Goal: Task Accomplishment & Management: Manage account settings

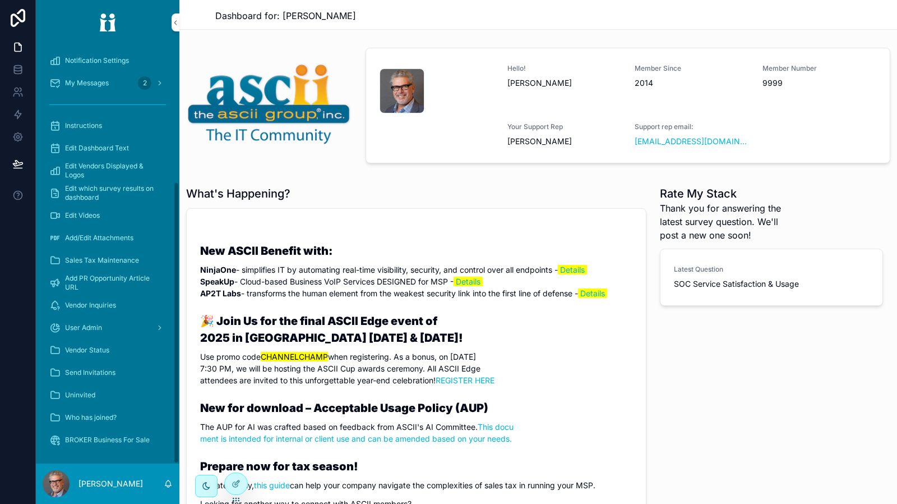
scroll to position [203, 0]
click at [116, 350] on div "Vendor Status" at bounding box center [107, 349] width 117 height 18
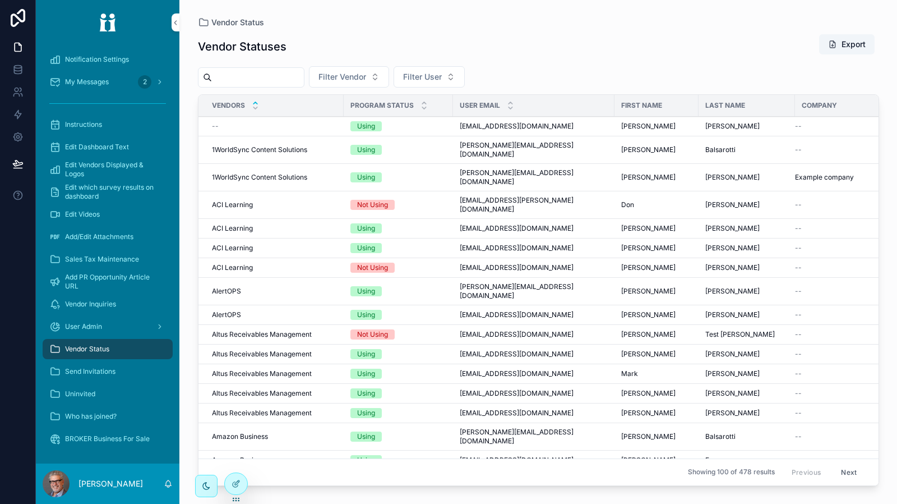
click at [112, 309] on div "Vendor Inquiries" at bounding box center [107, 304] width 117 height 18
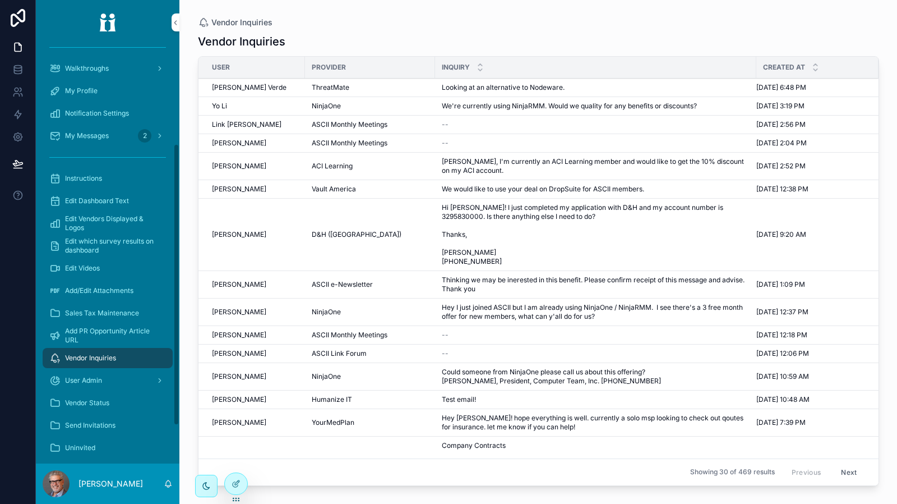
scroll to position [147, 0]
click at [116, 225] on span "Edit Vendors Displayed & Logos" at bounding box center [113, 225] width 96 height 18
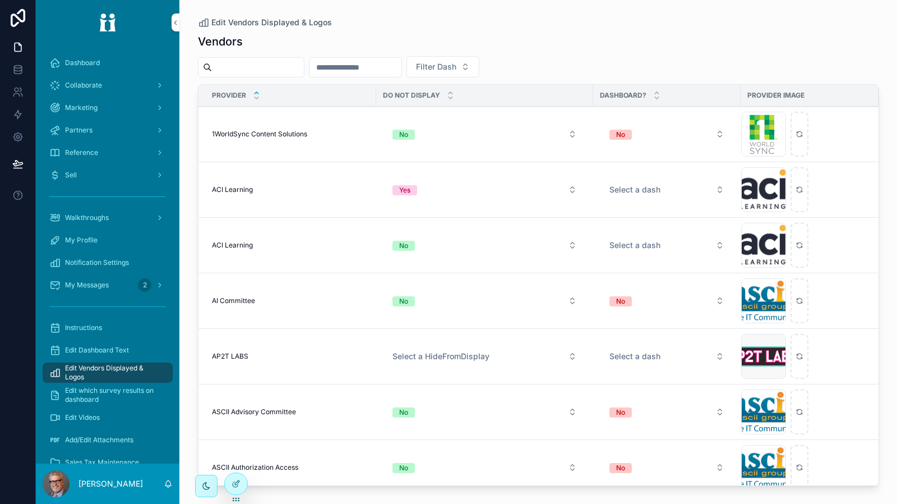
click at [117, 128] on div "Partners" at bounding box center [107, 130] width 117 height 18
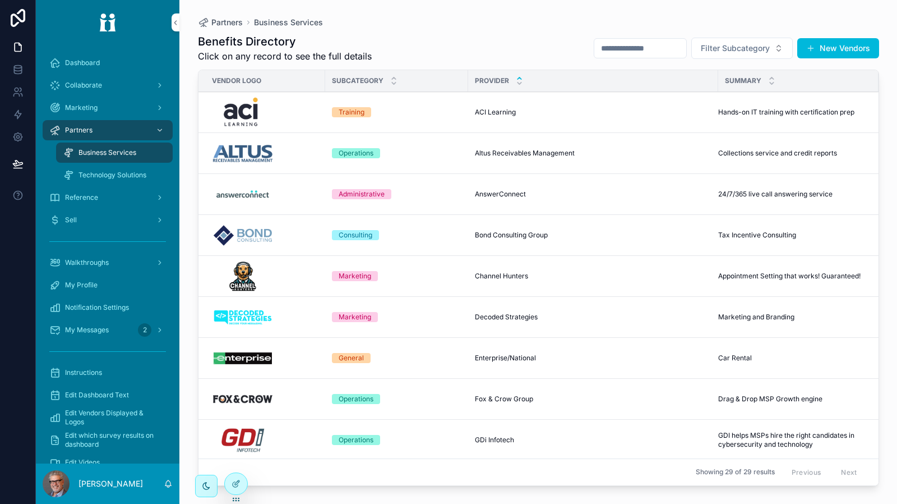
click at [132, 176] on span "Technology Solutions" at bounding box center [113, 174] width 68 height 9
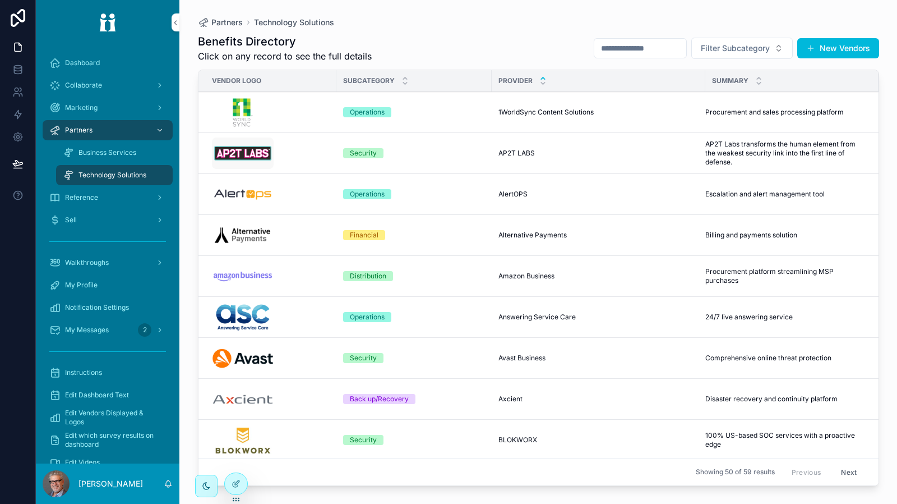
click at [264, 236] on img "scrollable content" at bounding box center [243, 234] width 62 height 31
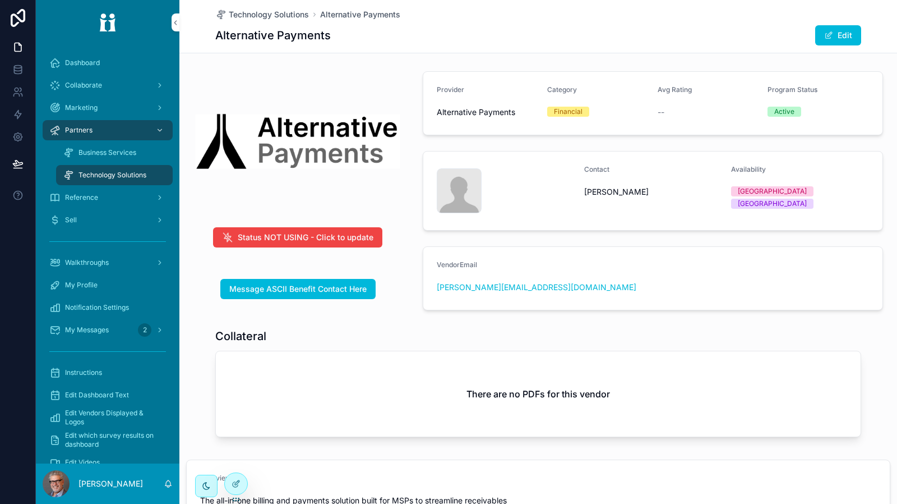
click at [833, 36] on button "Edit" at bounding box center [838, 35] width 46 height 20
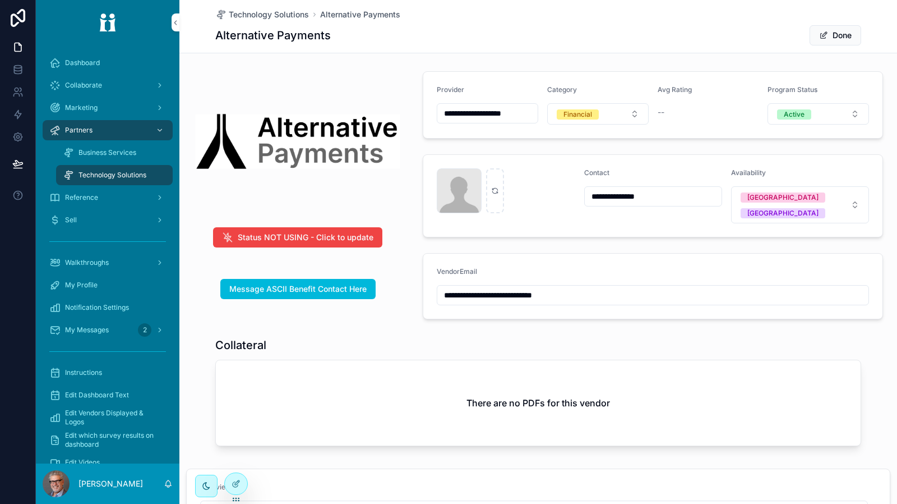
click at [835, 116] on button "Active" at bounding box center [818, 113] width 101 height 21
click at [800, 170] on div "Inactive" at bounding box center [811, 175] width 156 height 17
click at [839, 35] on button "Done" at bounding box center [836, 35] width 52 height 20
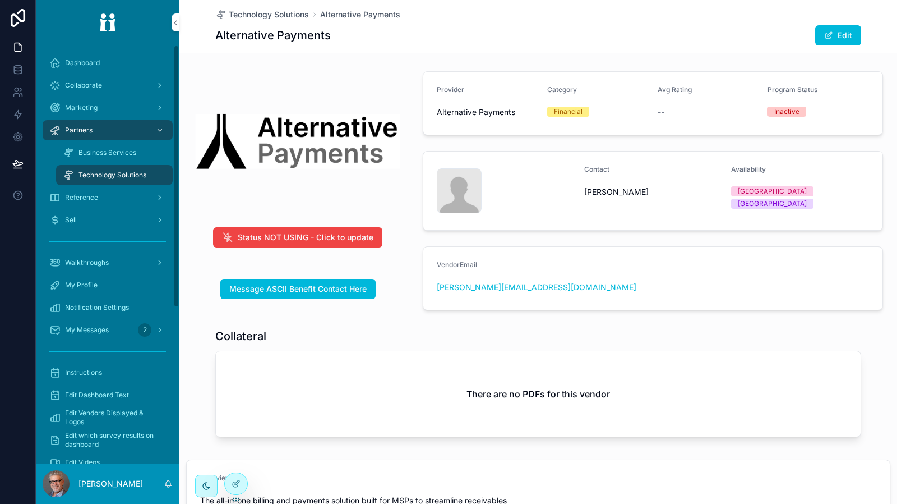
click at [139, 176] on span "Technology Solutions" at bounding box center [113, 174] width 68 height 9
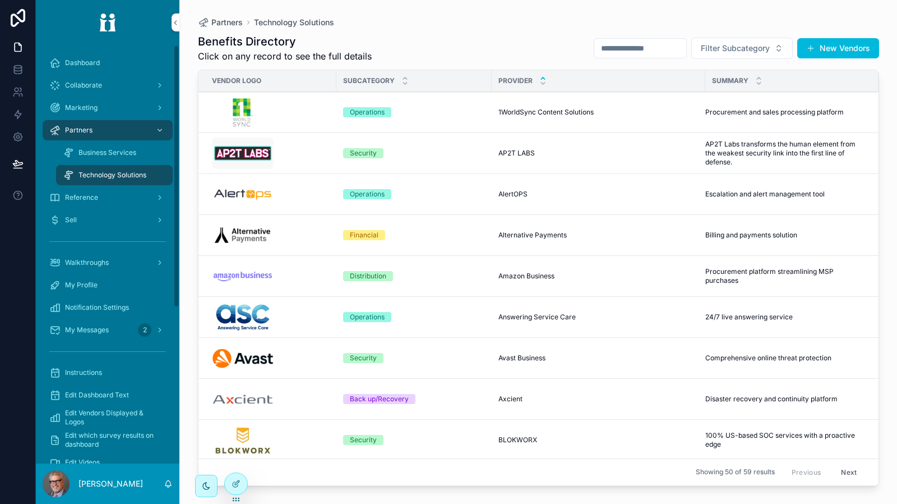
click at [273, 227] on img "scrollable content" at bounding box center [243, 234] width 62 height 31
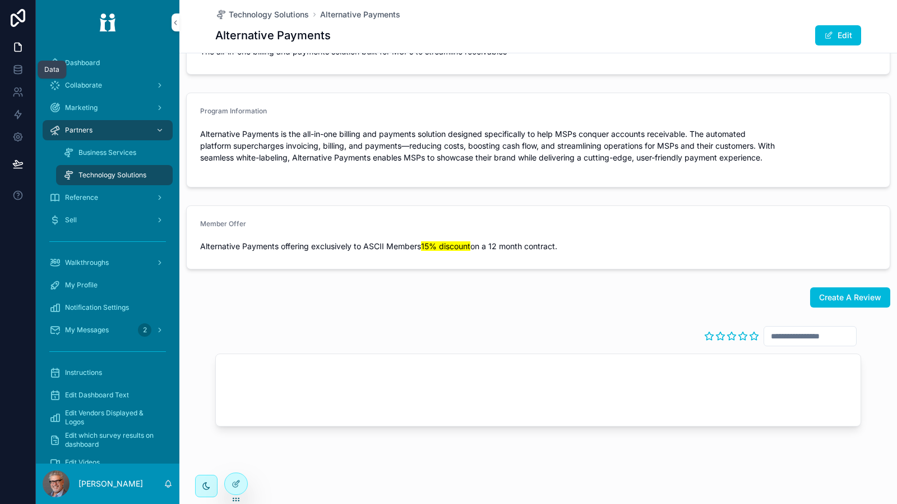
click at [18, 71] on icon at bounding box center [17, 69] width 11 height 11
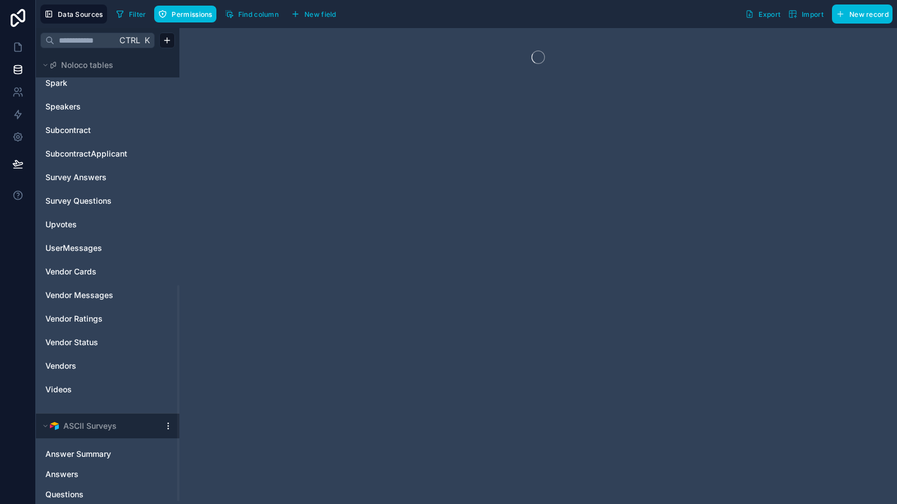
scroll to position [491, 0]
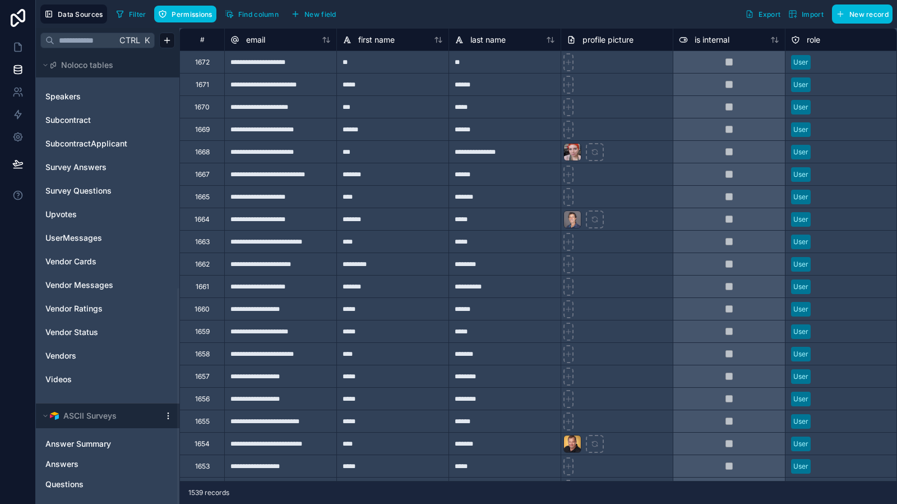
click at [99, 263] on link "Vendor Cards" at bounding box center [90, 261] width 91 height 11
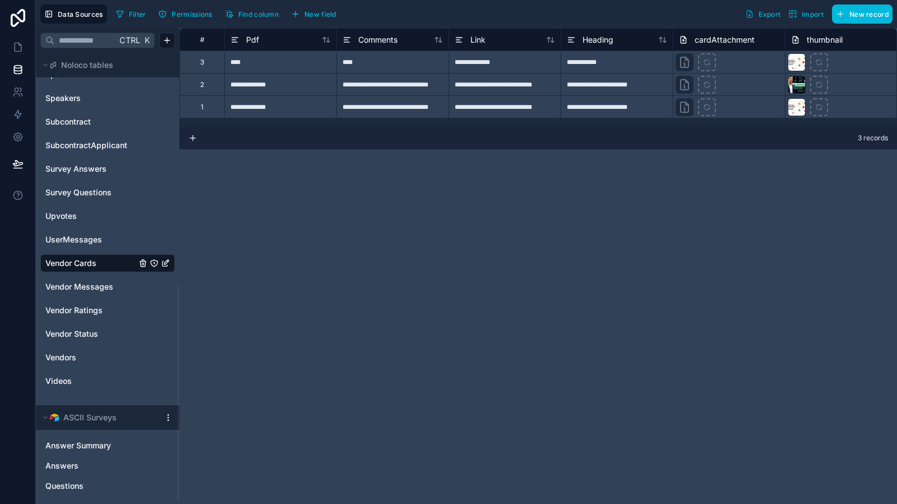
scroll to position [491, 0]
click at [81, 352] on link "Vendors" at bounding box center [90, 355] width 91 height 11
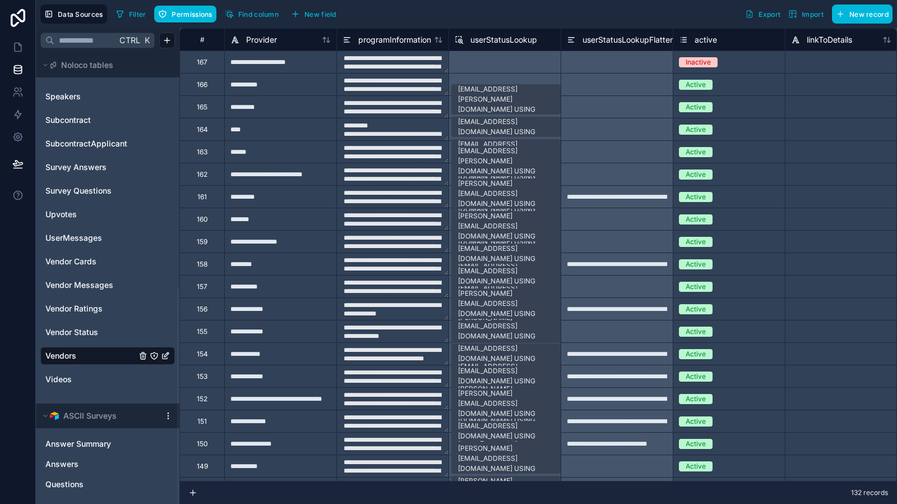
click at [207, 66] on div "167" at bounding box center [201, 61] width 45 height 22
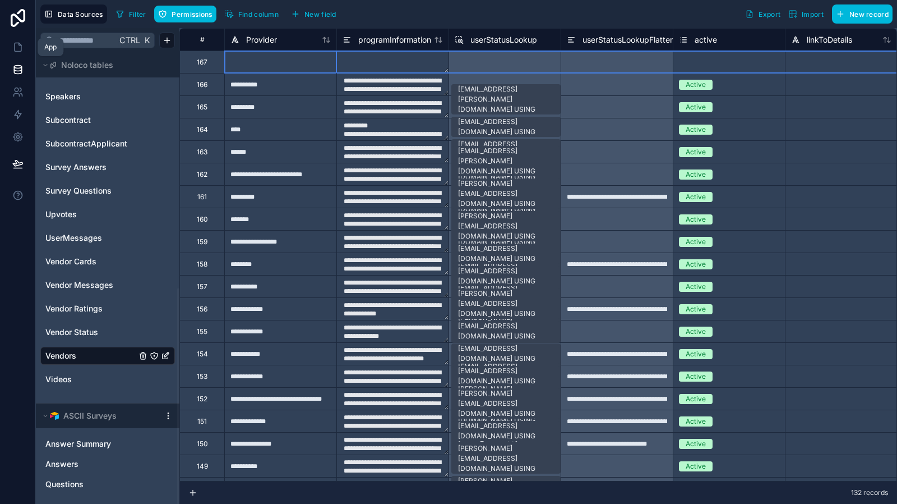
click at [21, 48] on icon at bounding box center [18, 47] width 7 height 8
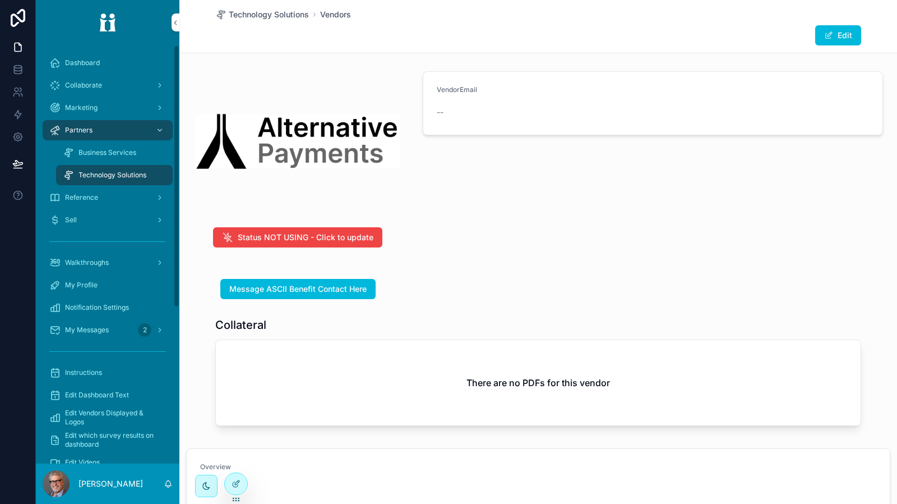
click at [126, 179] on span "Technology Solutions" at bounding box center [113, 174] width 68 height 9
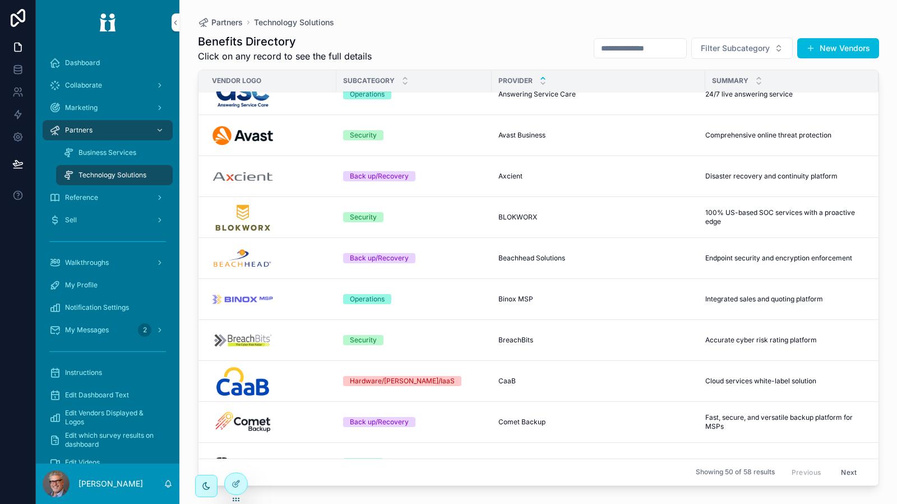
scroll to position [280, 0]
